Goal: Task Accomplishment & Management: Manage account settings

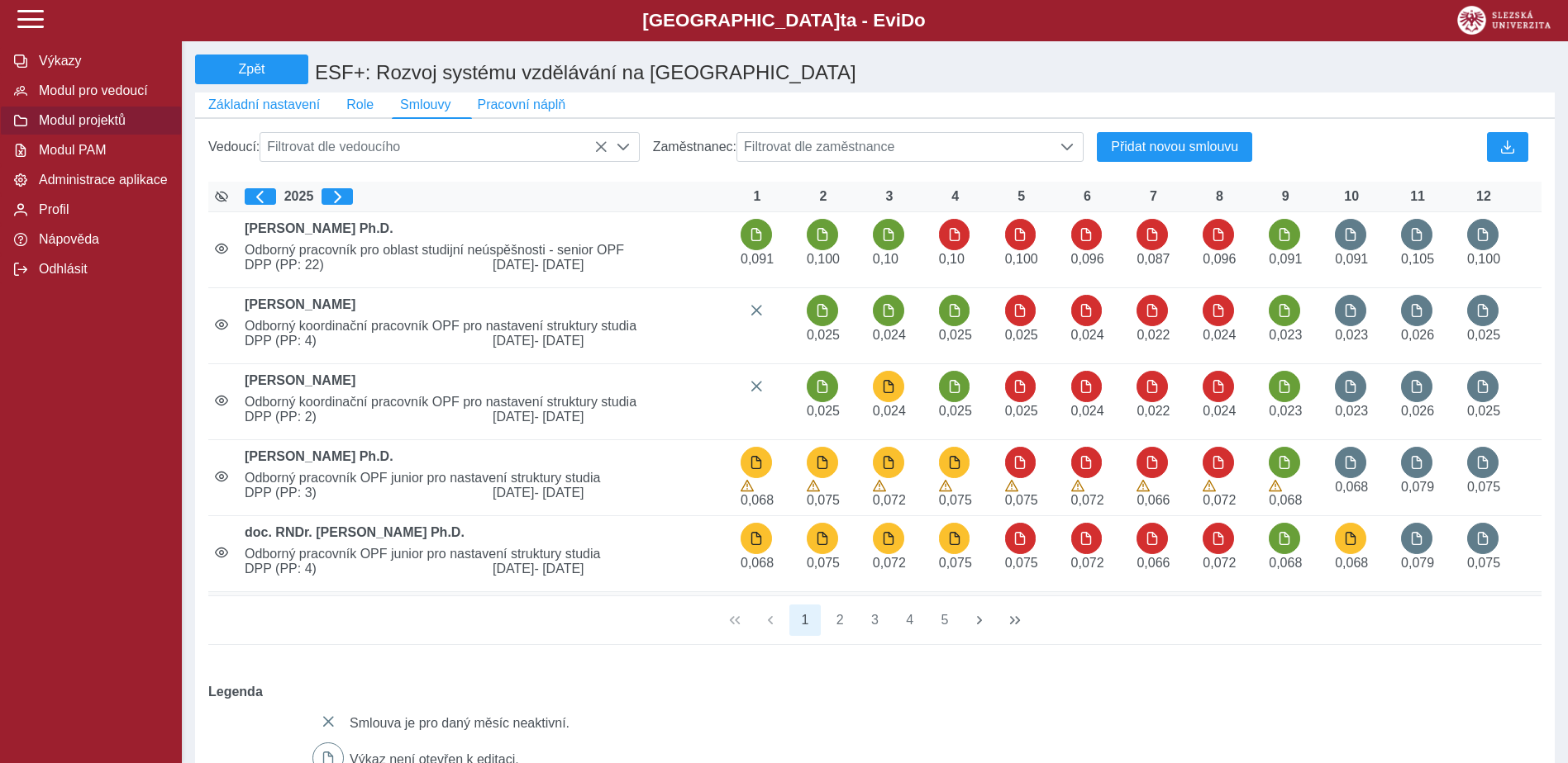
scroll to position [11, 74]
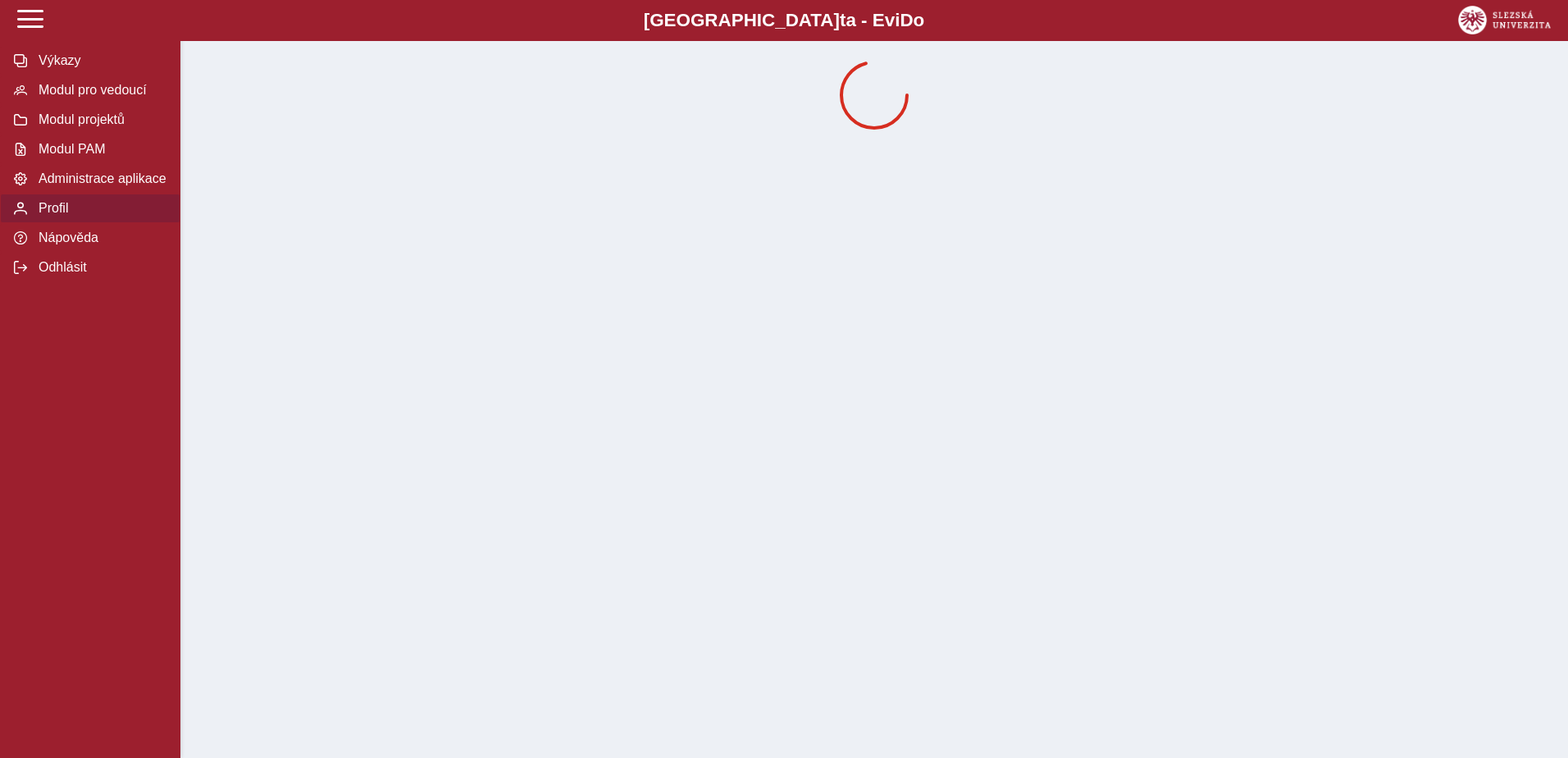
click at [55, 216] on span "Profil" at bounding box center [99, 208] width 132 height 15
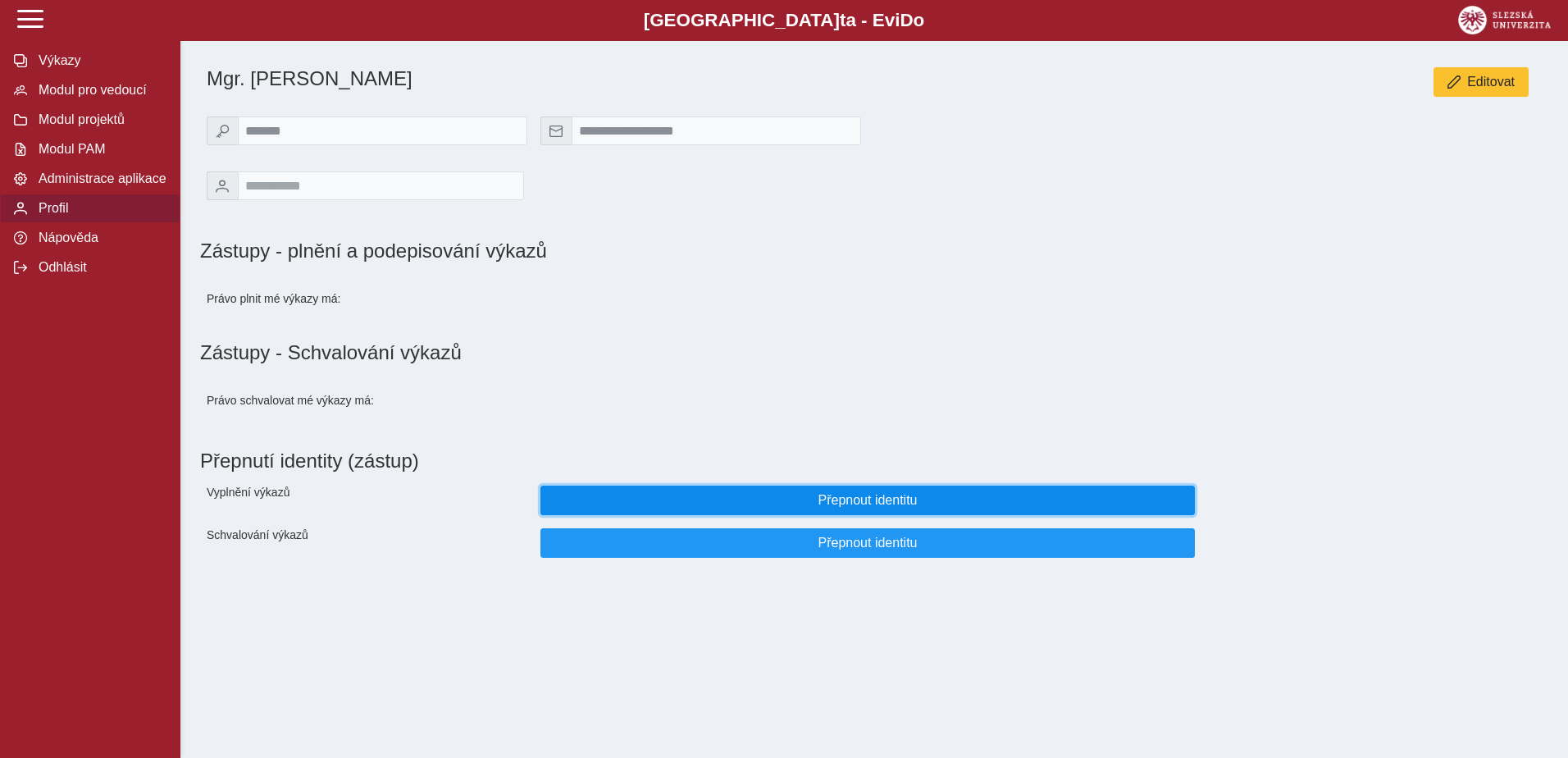
click at [902, 508] on span "Přepnout identitu" at bounding box center [868, 500] width 627 height 15
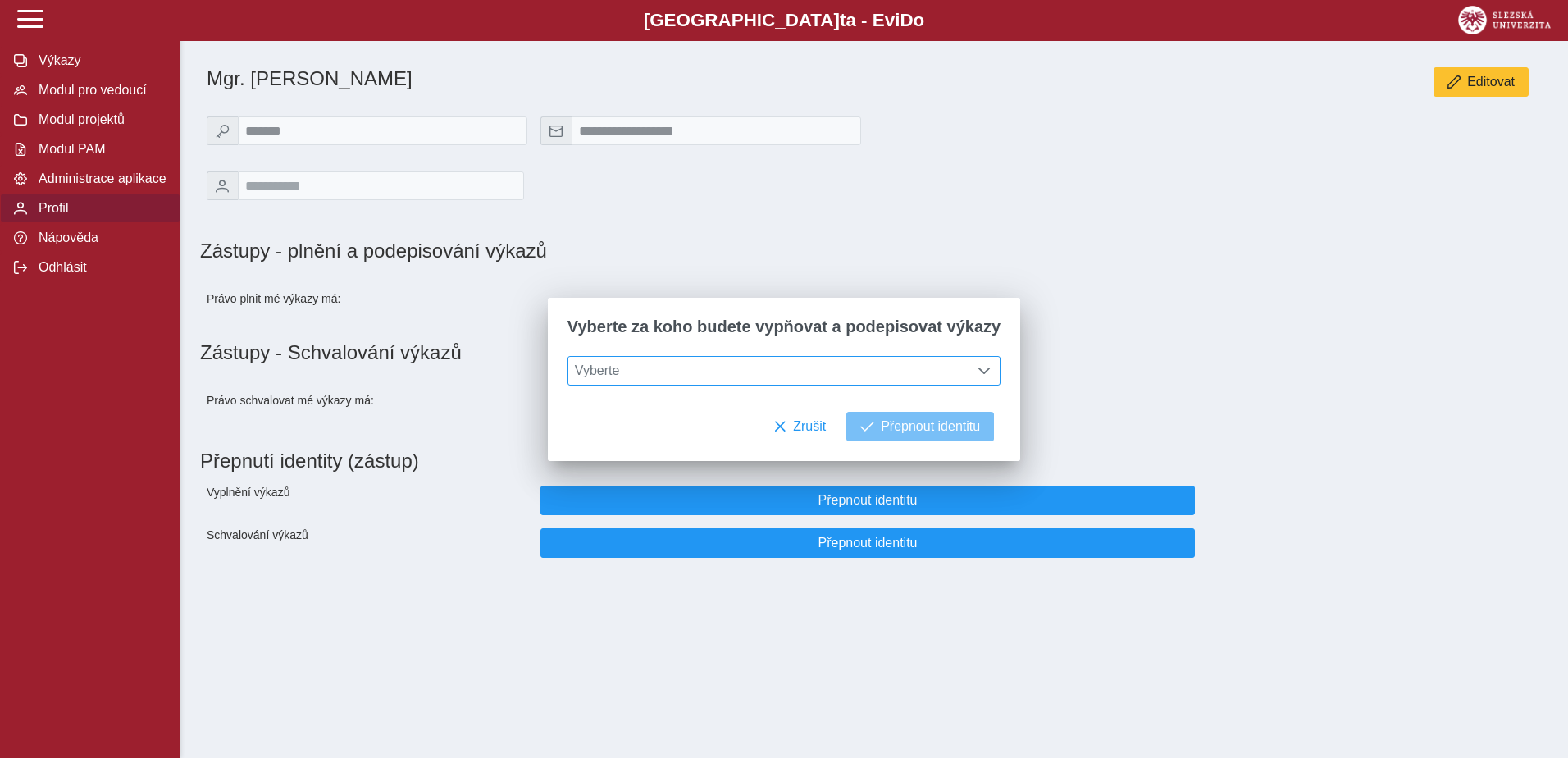
click at [774, 377] on span "Vyberte" at bounding box center [769, 371] width 401 height 28
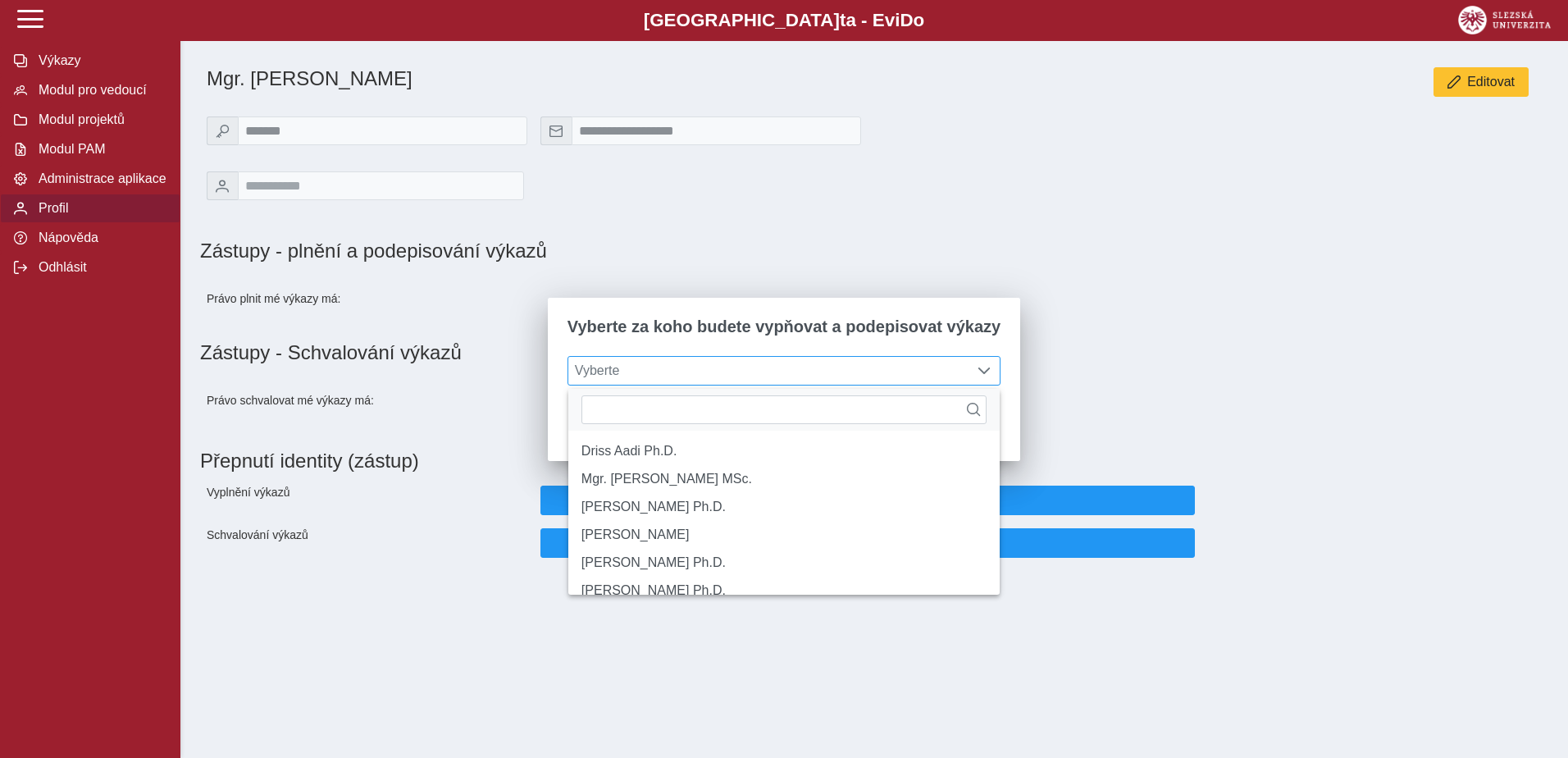
scroll to position [11, 73]
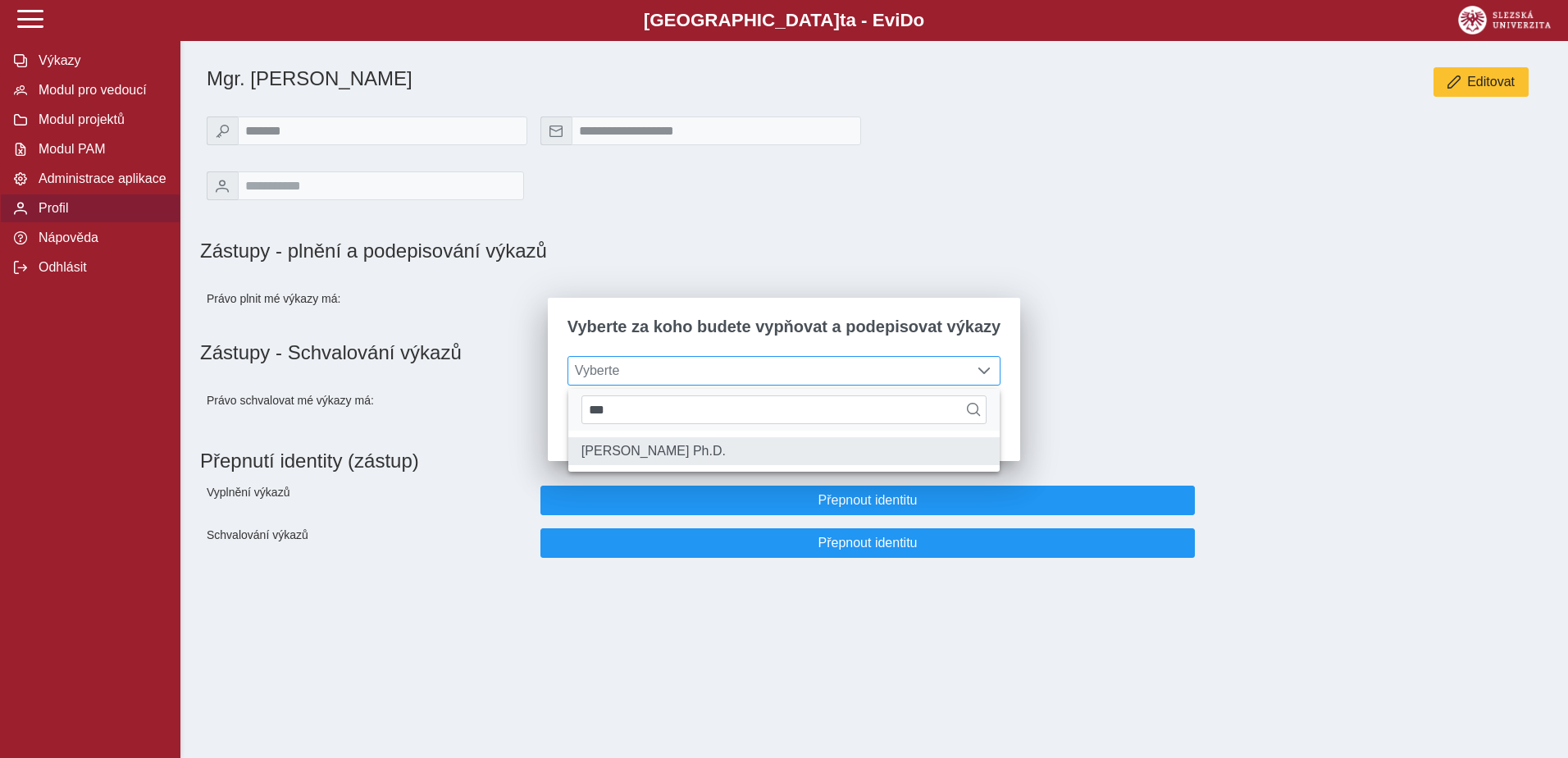
type input "***"
click at [708, 453] on li "[PERSON_NAME] Ph.D." at bounding box center [784, 451] width 432 height 28
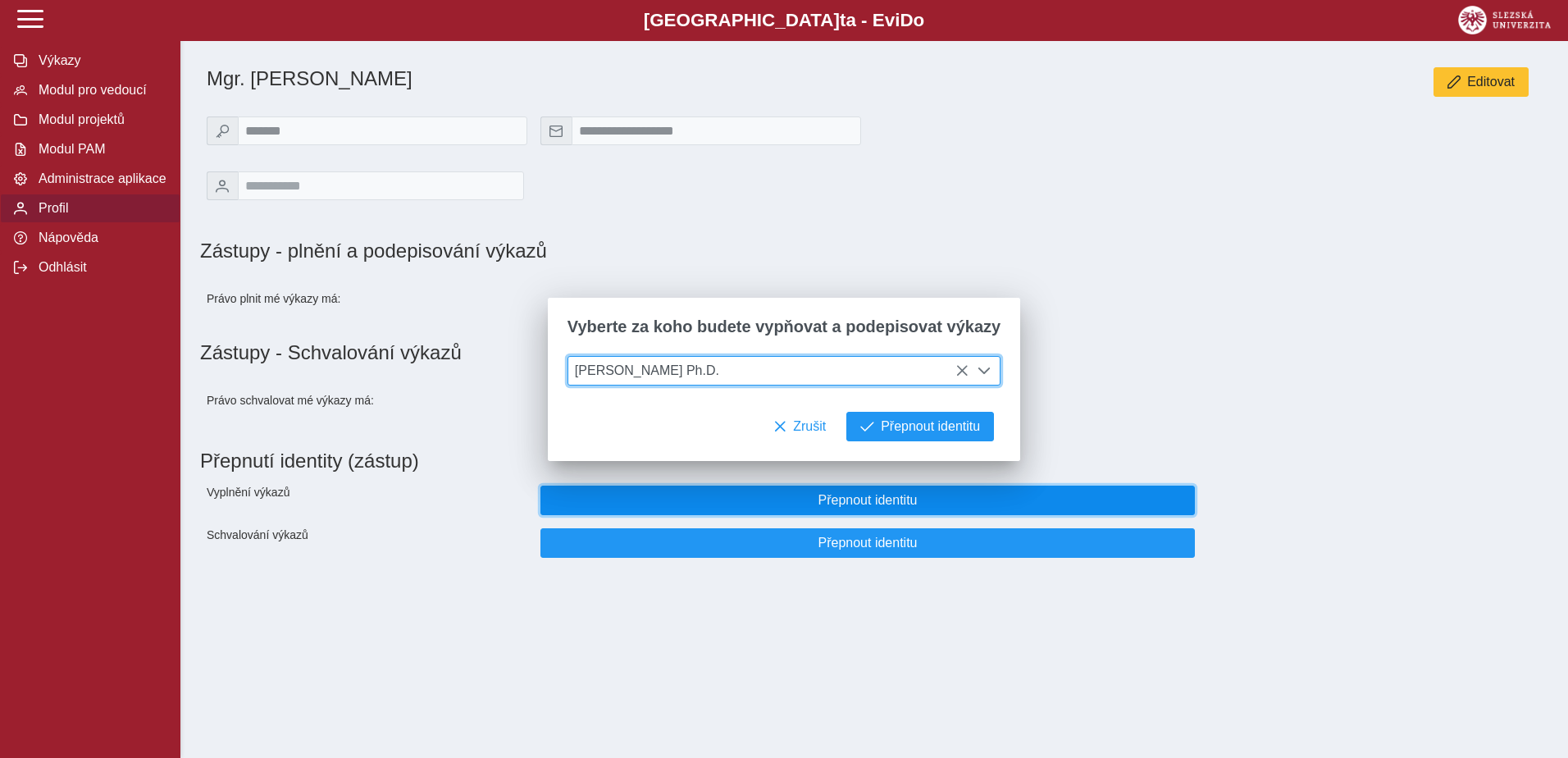
click at [845, 508] on span "Přepnout identitu" at bounding box center [868, 500] width 627 height 15
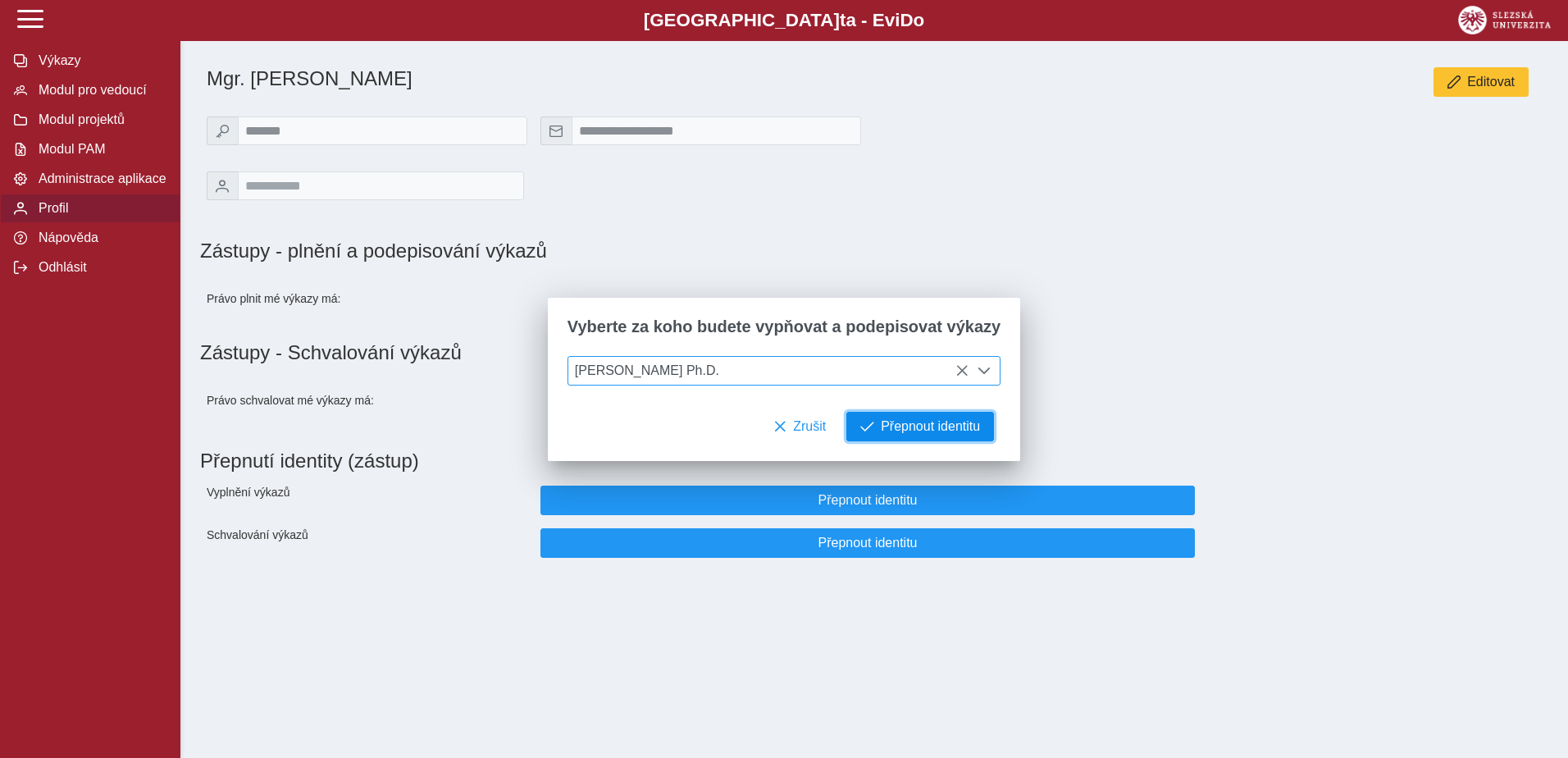
click at [896, 427] on span "Přepnout identitu" at bounding box center [930, 427] width 99 height 15
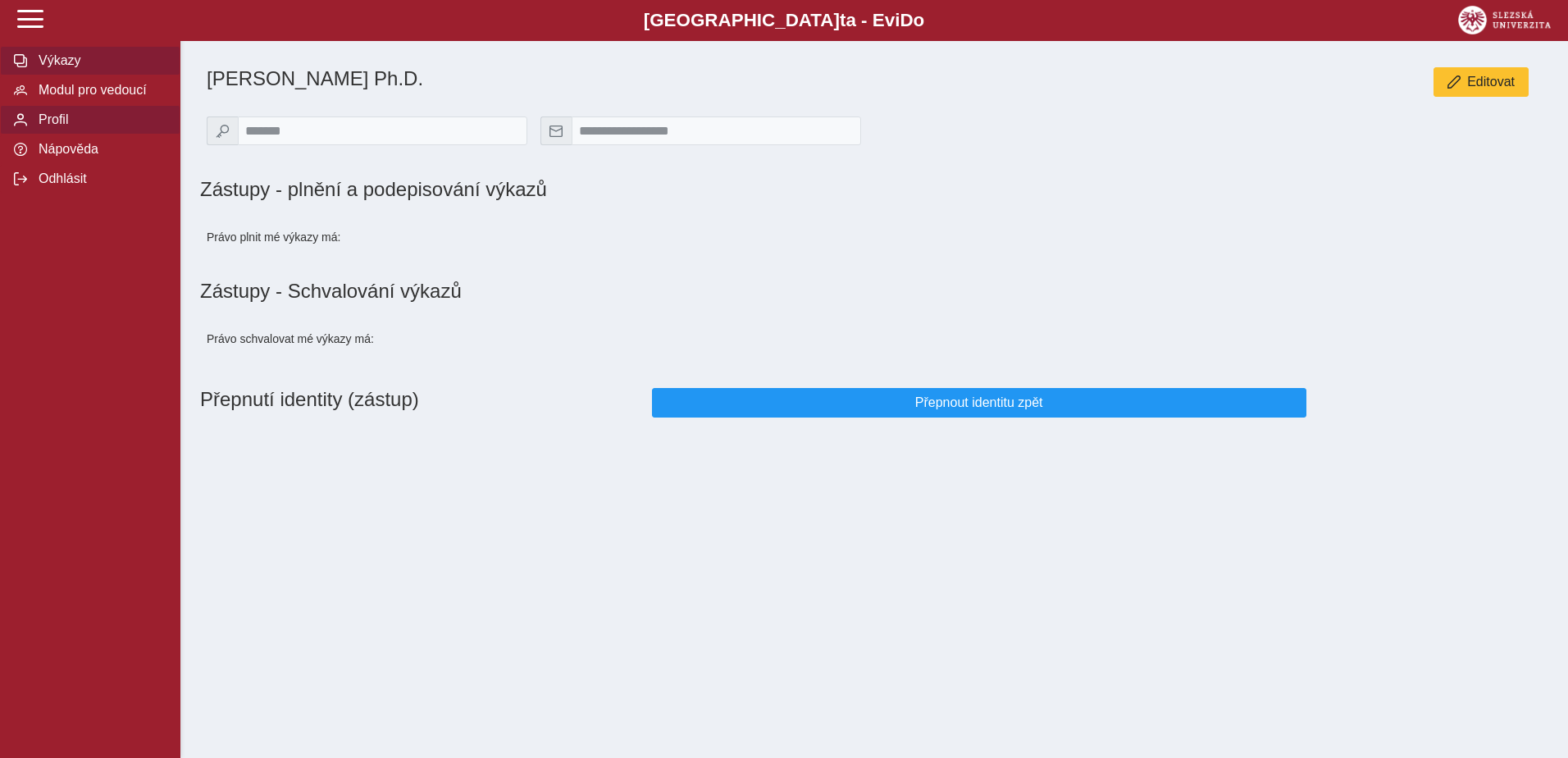
click at [70, 49] on button "Výkazy" at bounding box center [90, 61] width 181 height 30
